Goal: Find specific page/section: Find specific page/section

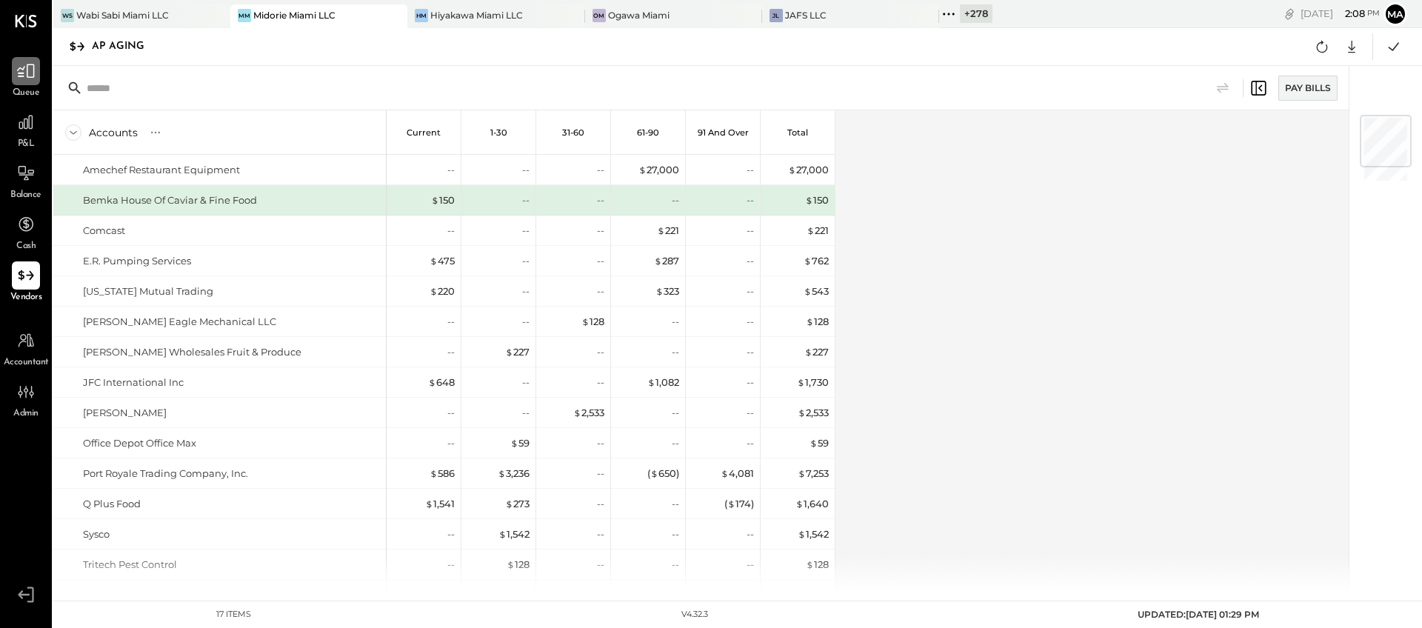
click at [21, 84] on div at bounding box center [26, 71] width 28 height 28
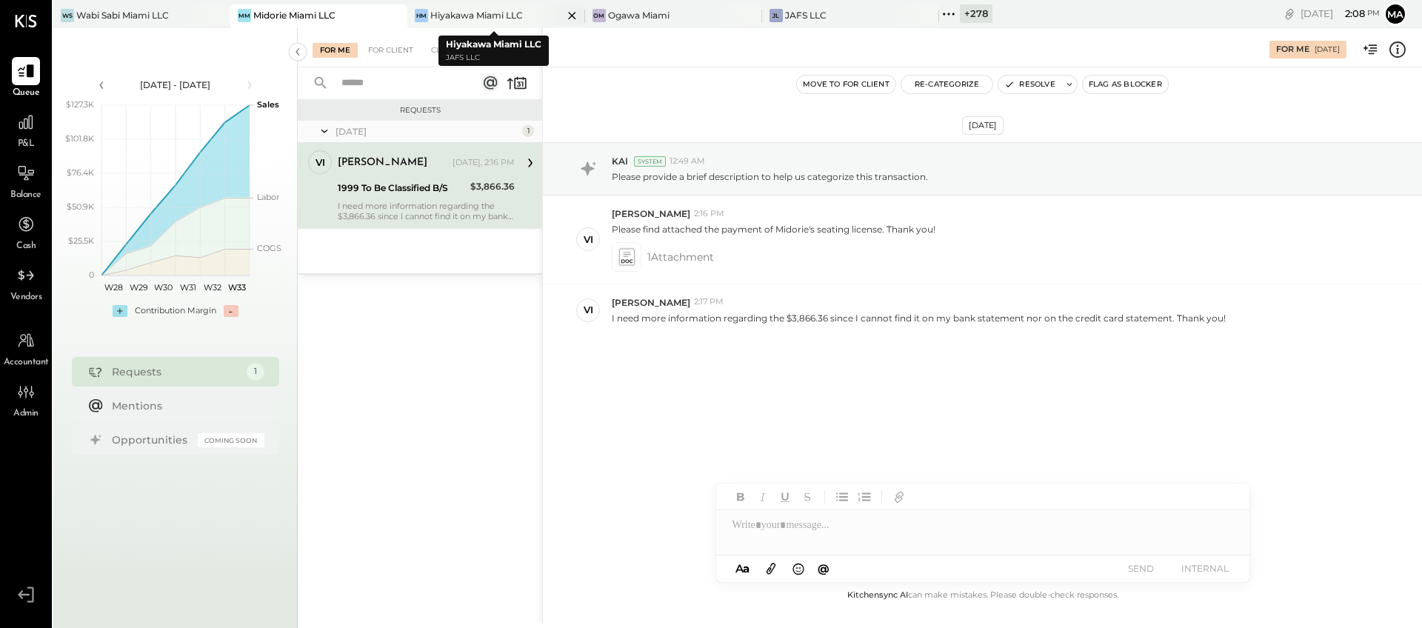
click at [467, 13] on div "Hiyakawa Miami LLC" at bounding box center [476, 15] width 93 height 13
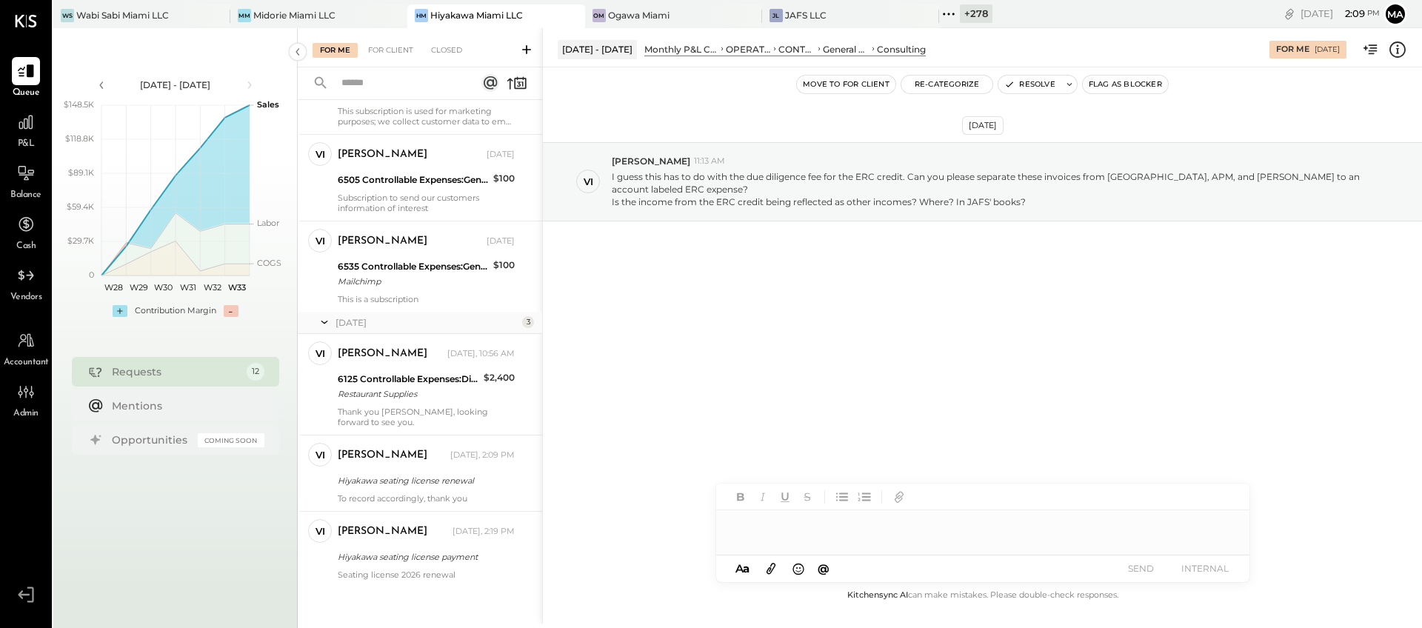
scroll to position [692, 0]
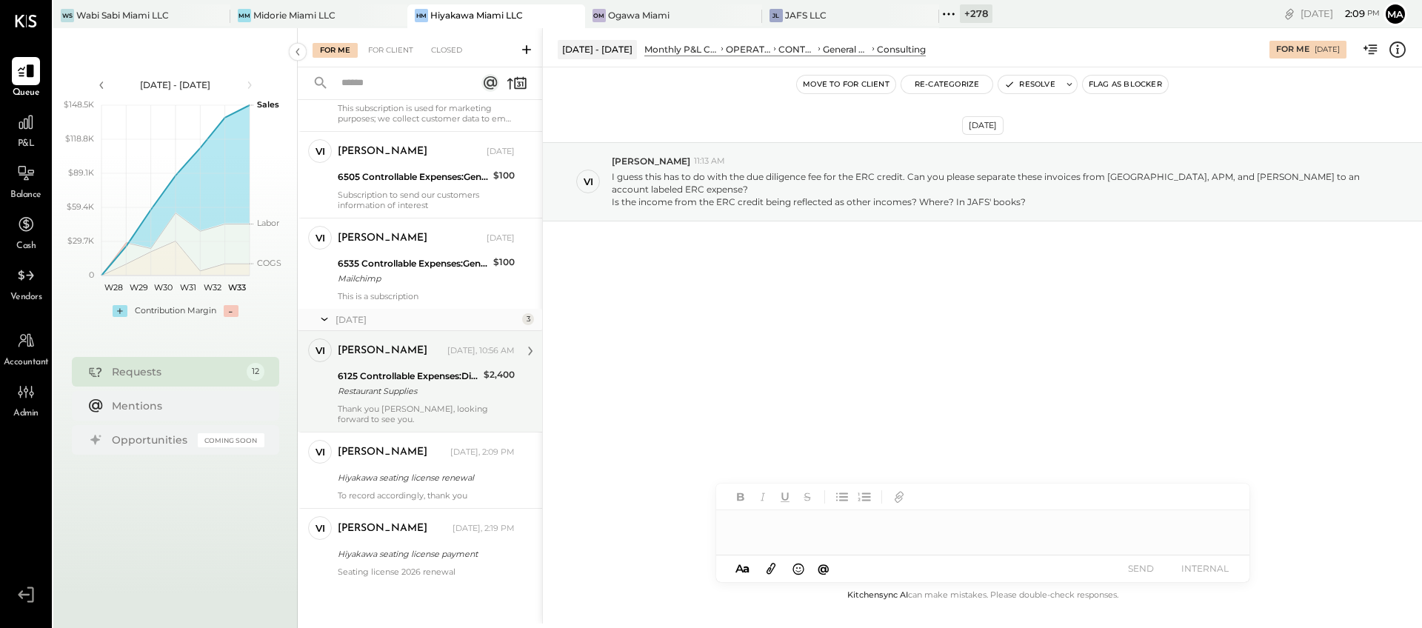
click at [397, 392] on div "Restaurant Supplies" at bounding box center [408, 391] width 141 height 15
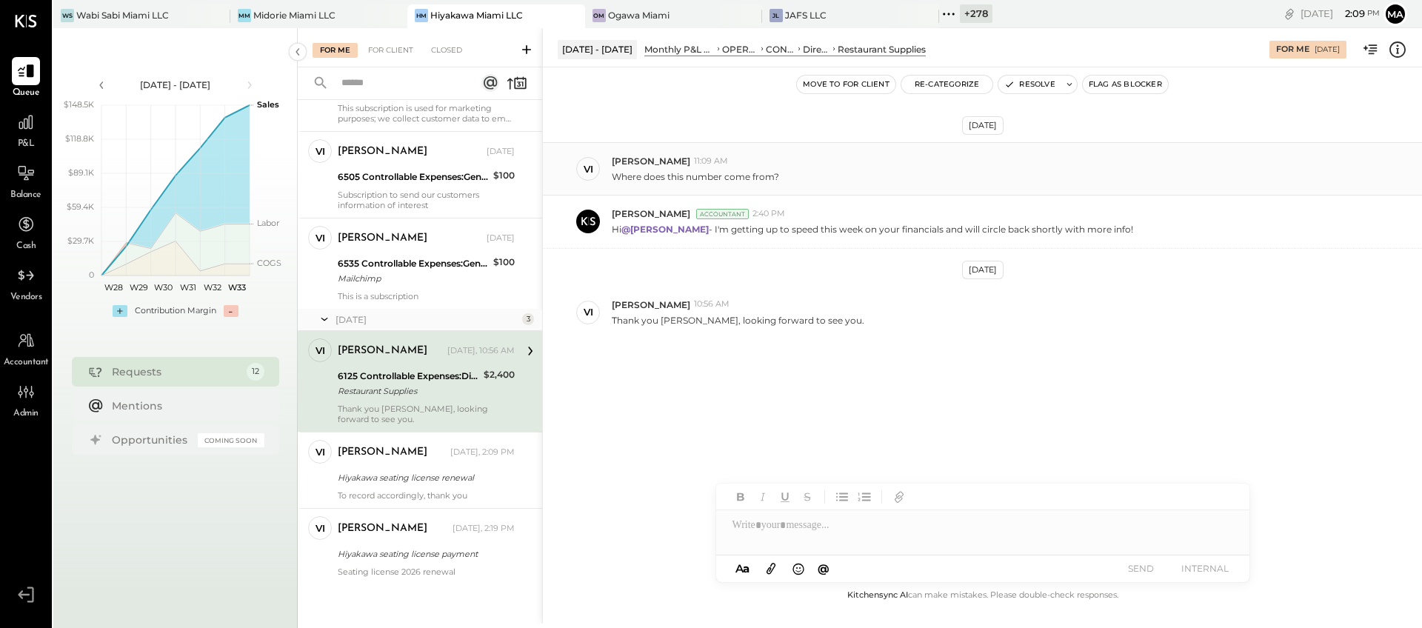
click at [686, 177] on p "Where does this number come from?" at bounding box center [695, 176] width 167 height 13
